Goal: Task Accomplishment & Management: Use online tool/utility

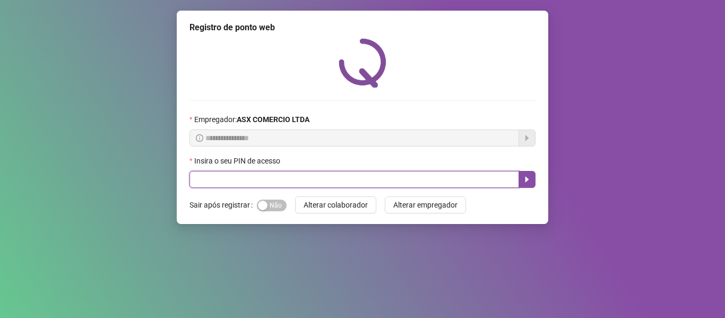
drag, startPoint x: 0, startPoint y: 0, endPoint x: 329, endPoint y: 185, distance: 377.5
click at [329, 185] on input "text" at bounding box center [354, 179] width 330 height 17
type input "*****"
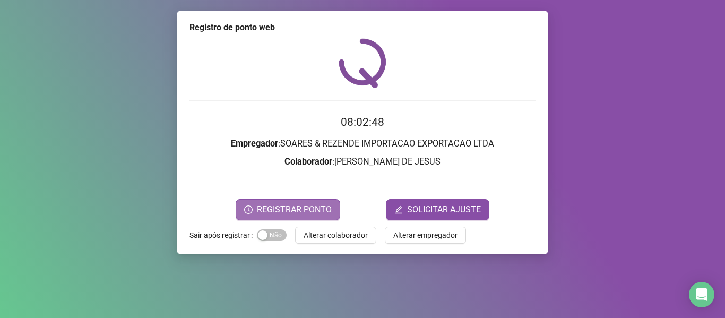
click at [289, 209] on span "REGISTRAR PONTO" at bounding box center [294, 209] width 75 height 13
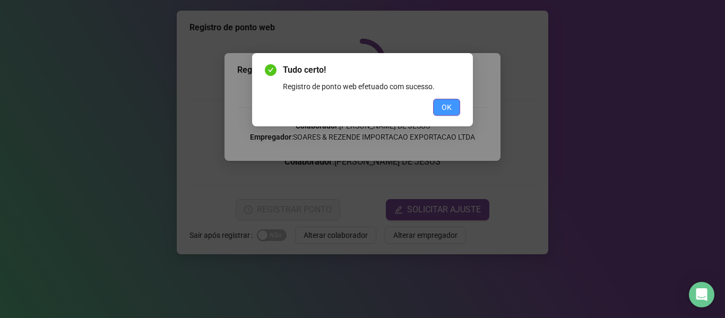
click at [450, 106] on span "OK" at bounding box center [446, 107] width 10 height 12
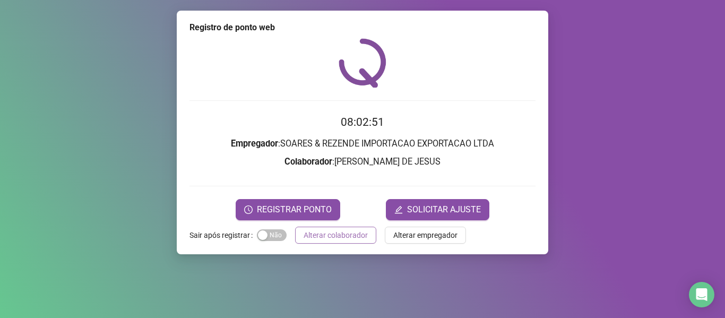
click at [323, 240] on span "Alterar colaborador" at bounding box center [336, 235] width 64 height 12
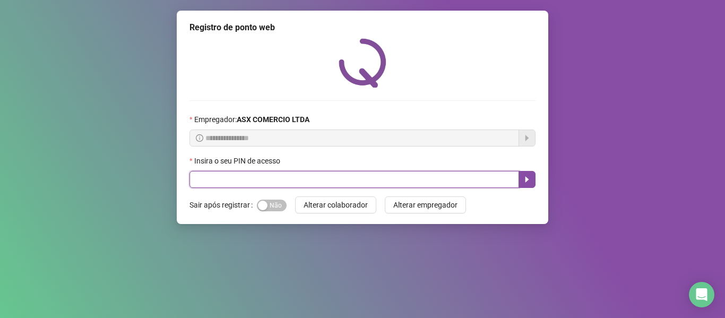
click at [347, 186] on input "text" at bounding box center [354, 179] width 330 height 17
click at [317, 176] on input "text" at bounding box center [354, 179] width 330 height 17
type input "*****"
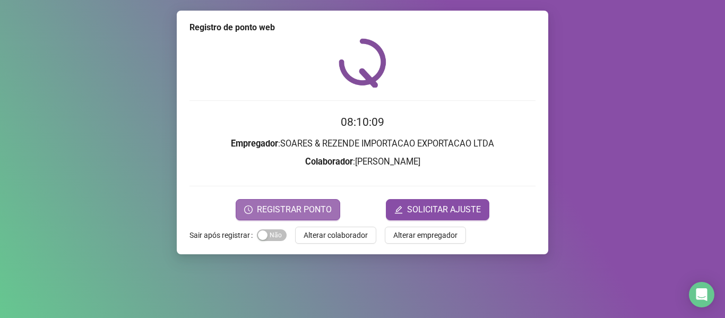
click at [292, 215] on span "REGISTRAR PONTO" at bounding box center [294, 209] width 75 height 13
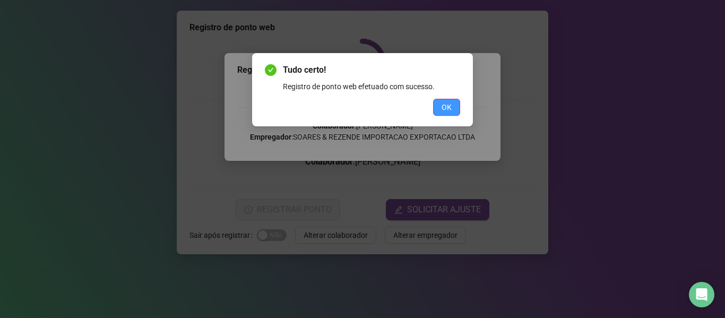
click at [457, 105] on button "OK" at bounding box center [446, 107] width 27 height 17
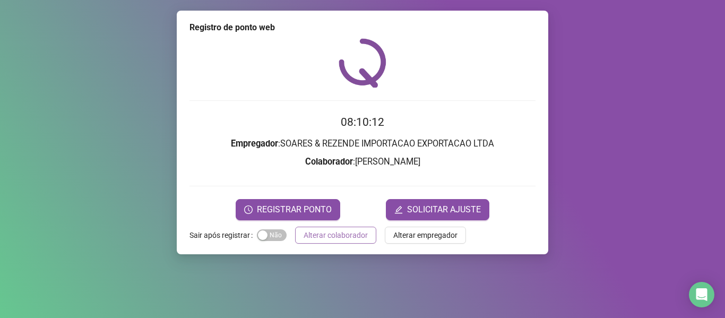
click at [335, 230] on span "Alterar colaborador" at bounding box center [336, 235] width 64 height 12
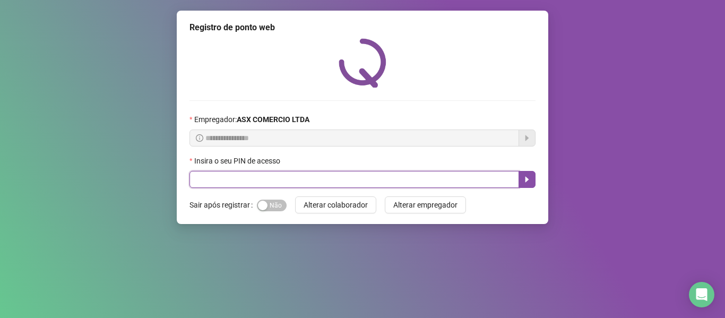
click at [306, 176] on input "text" at bounding box center [354, 179] width 330 height 17
